Goal: Information Seeking & Learning: Check status

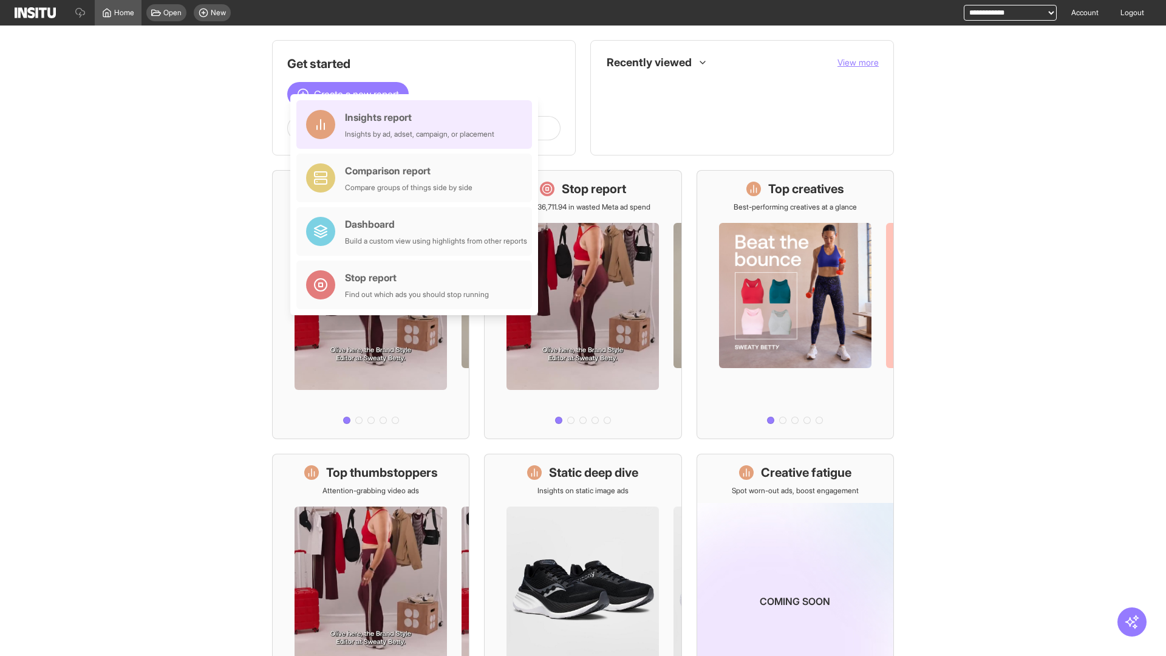
click at [417, 124] on div "Insights report Insights by ad, adset, campaign, or placement" at bounding box center [419, 124] width 149 height 29
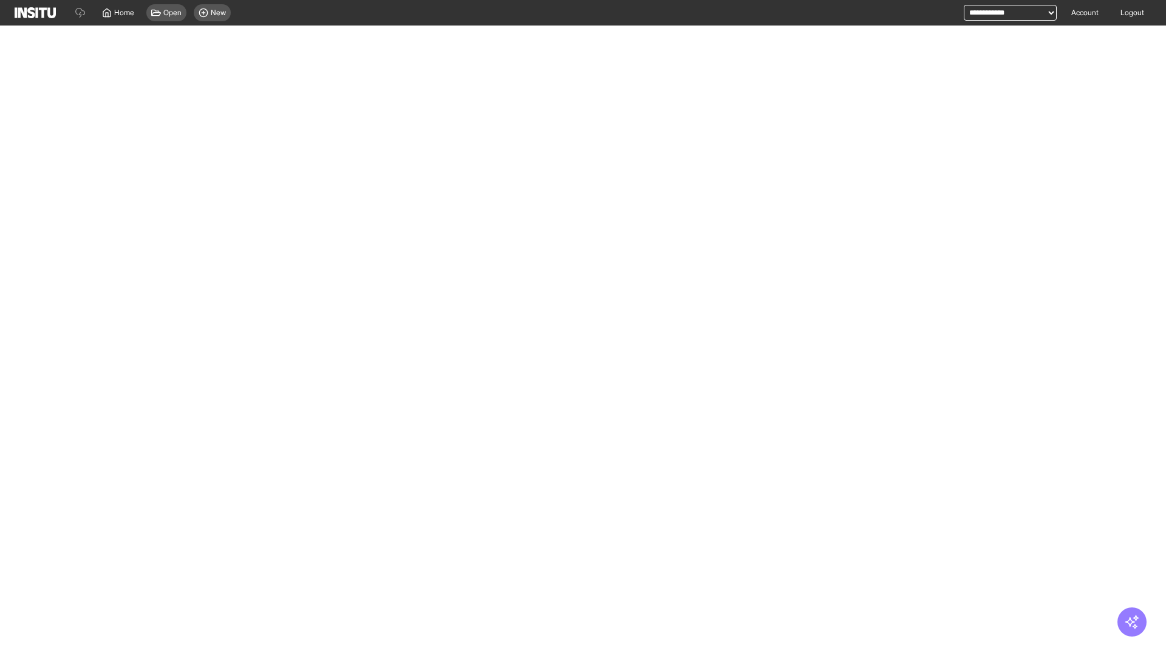
select select "**"
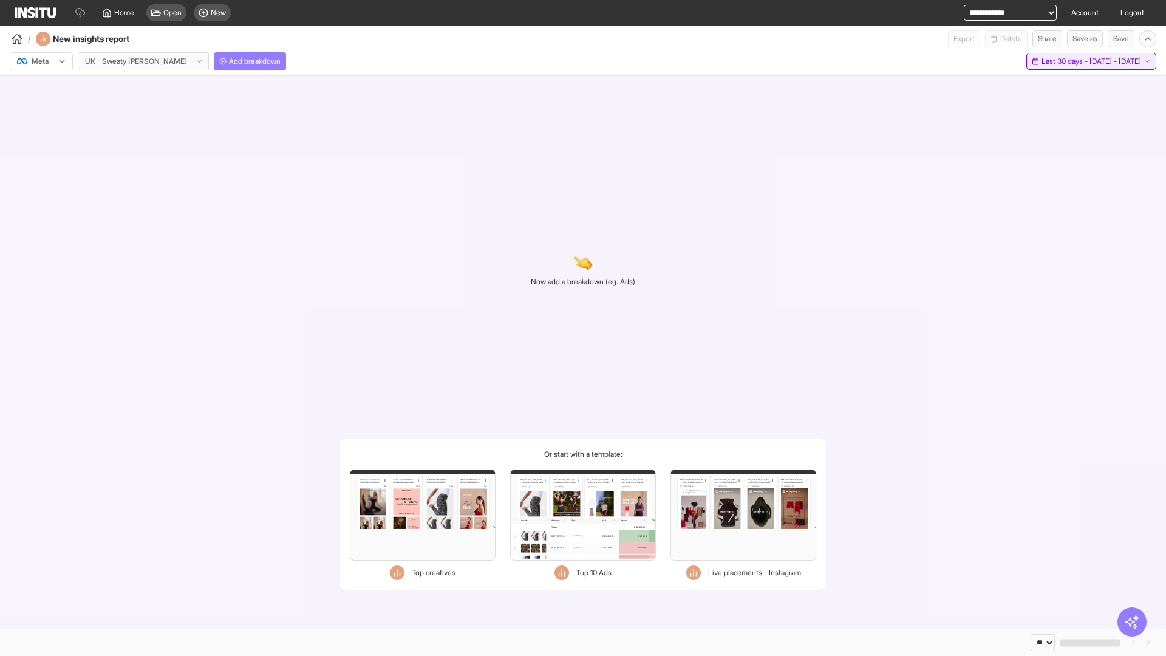
click at [1063, 61] on span "Last 30 days - [DATE] - [DATE]" at bounding box center [1091, 61] width 100 height 10
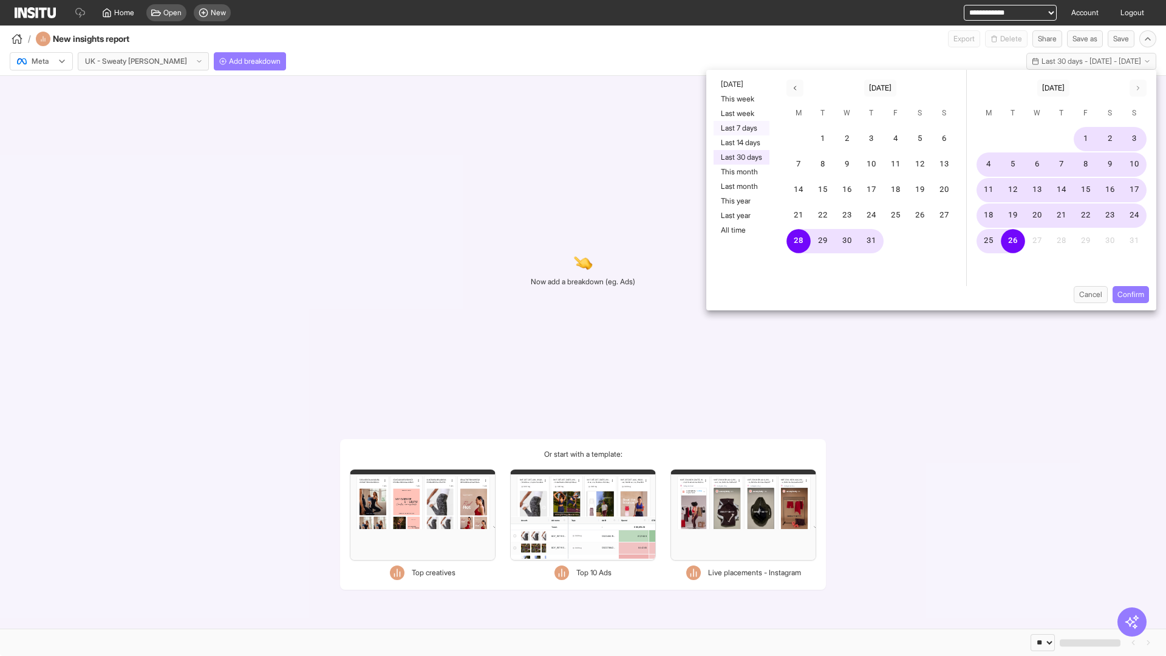
click at [740, 128] on button "Last 7 days" at bounding box center [742, 128] width 56 height 15
